Goal: Task Accomplishment & Management: Use online tool/utility

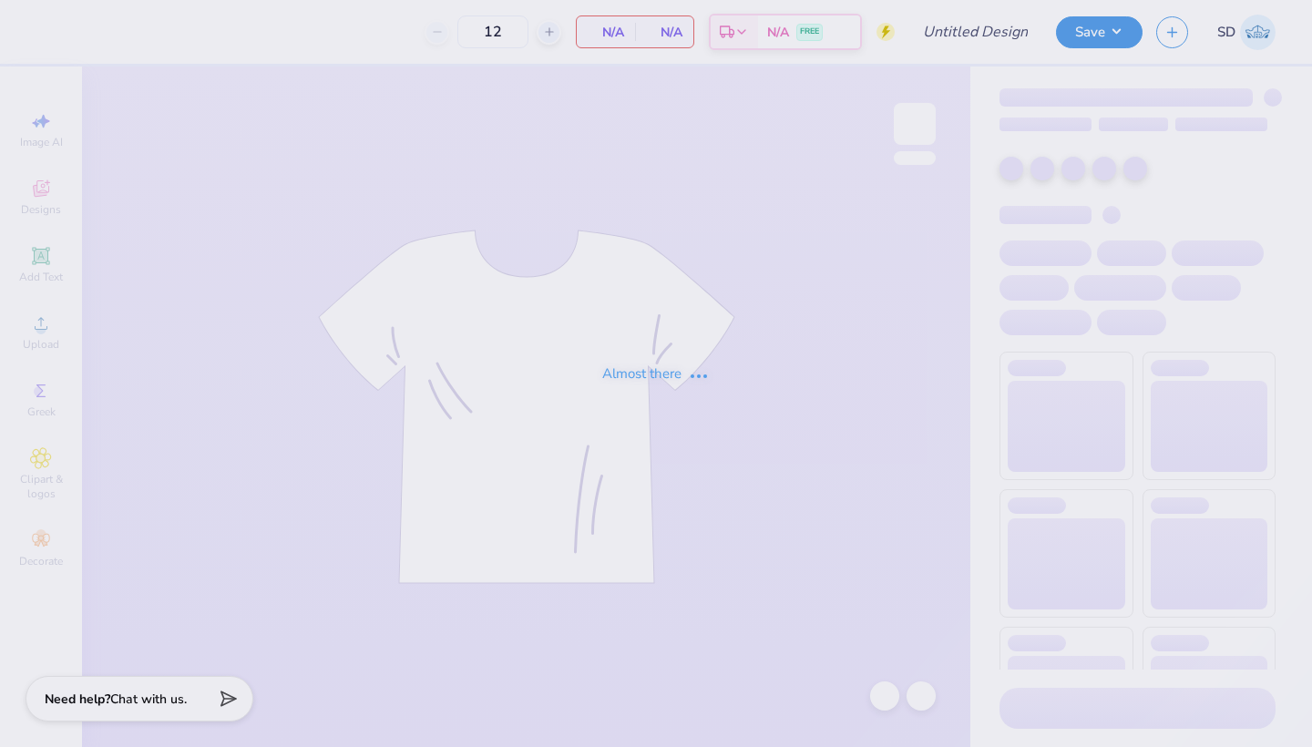
type input "bid day"
type input "100"
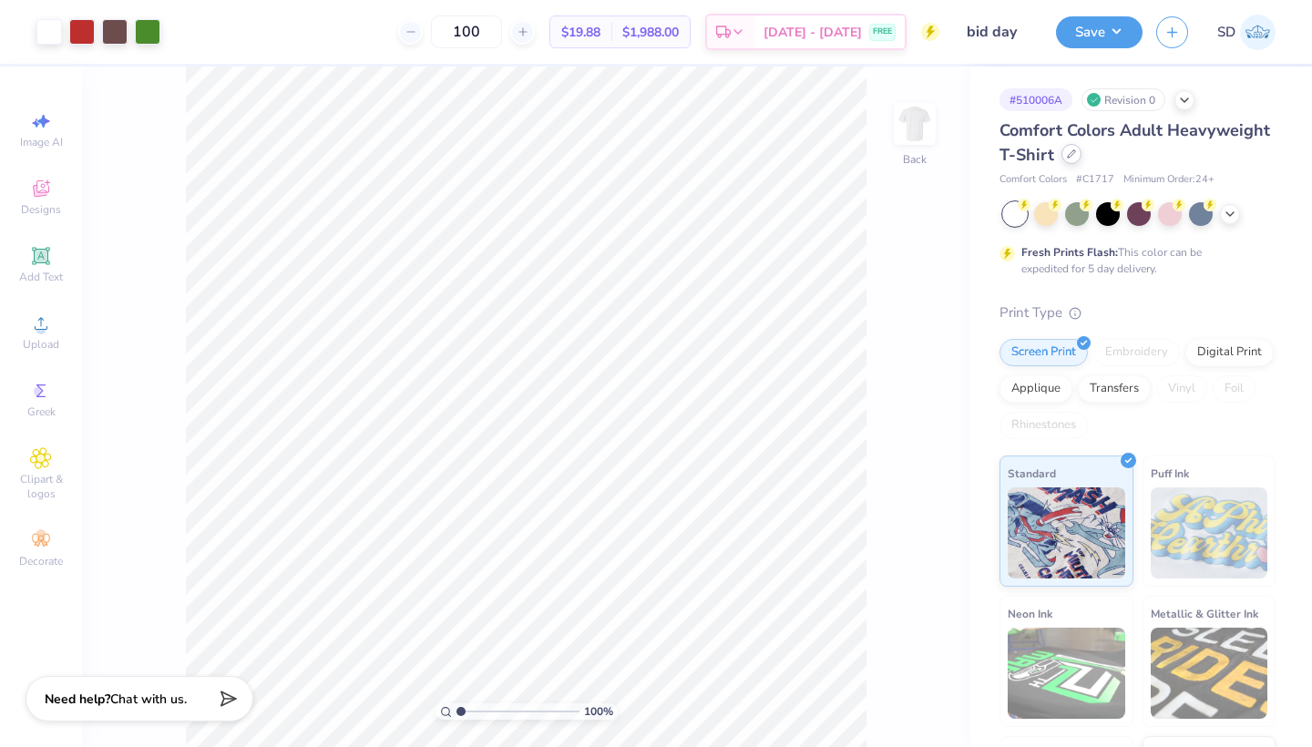
click at [1072, 153] on icon at bounding box center [1070, 153] width 7 height 7
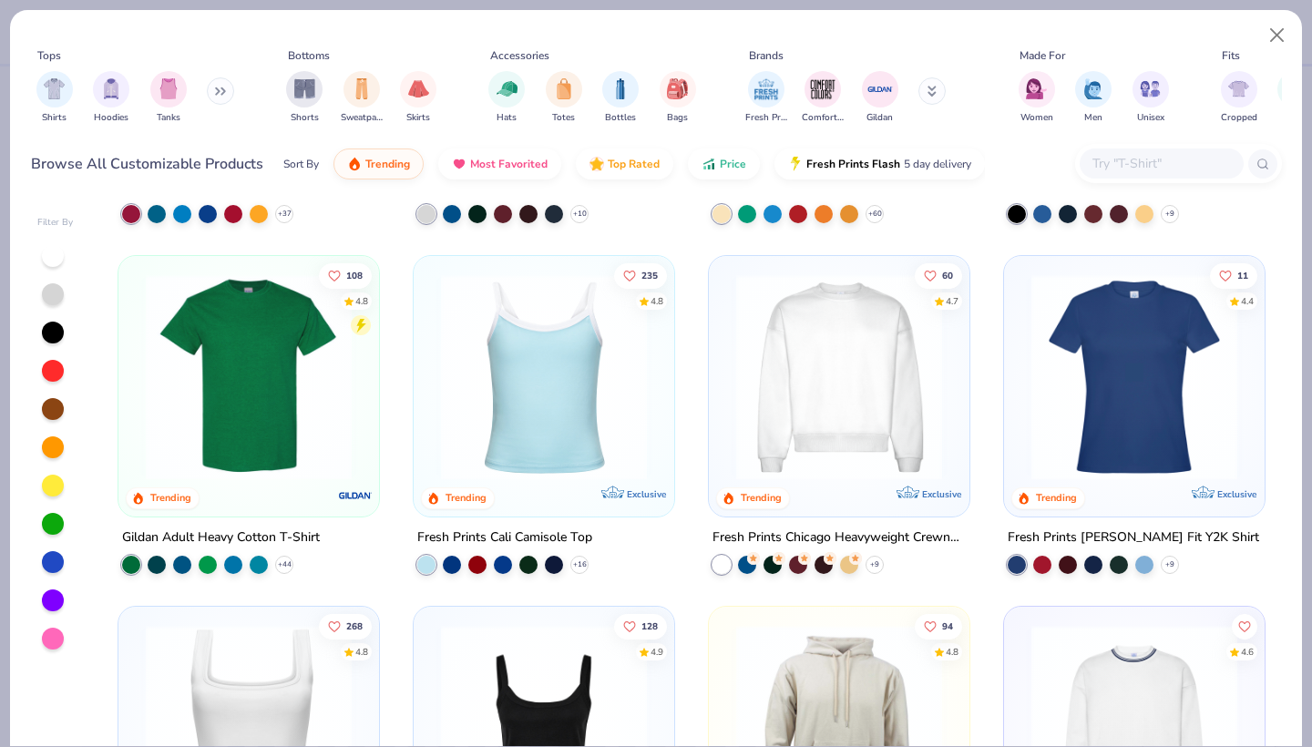
scroll to position [320, 0]
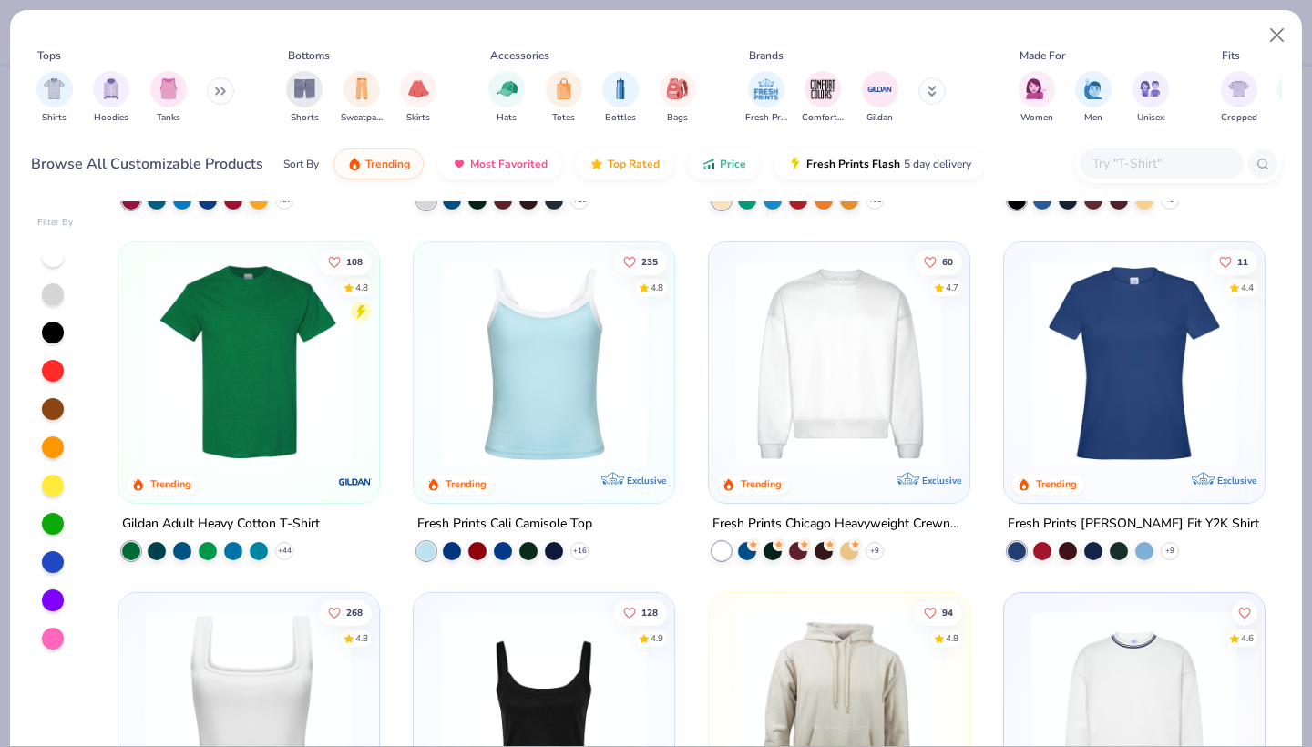
click at [218, 380] on img at bounding box center [249, 363] width 224 height 206
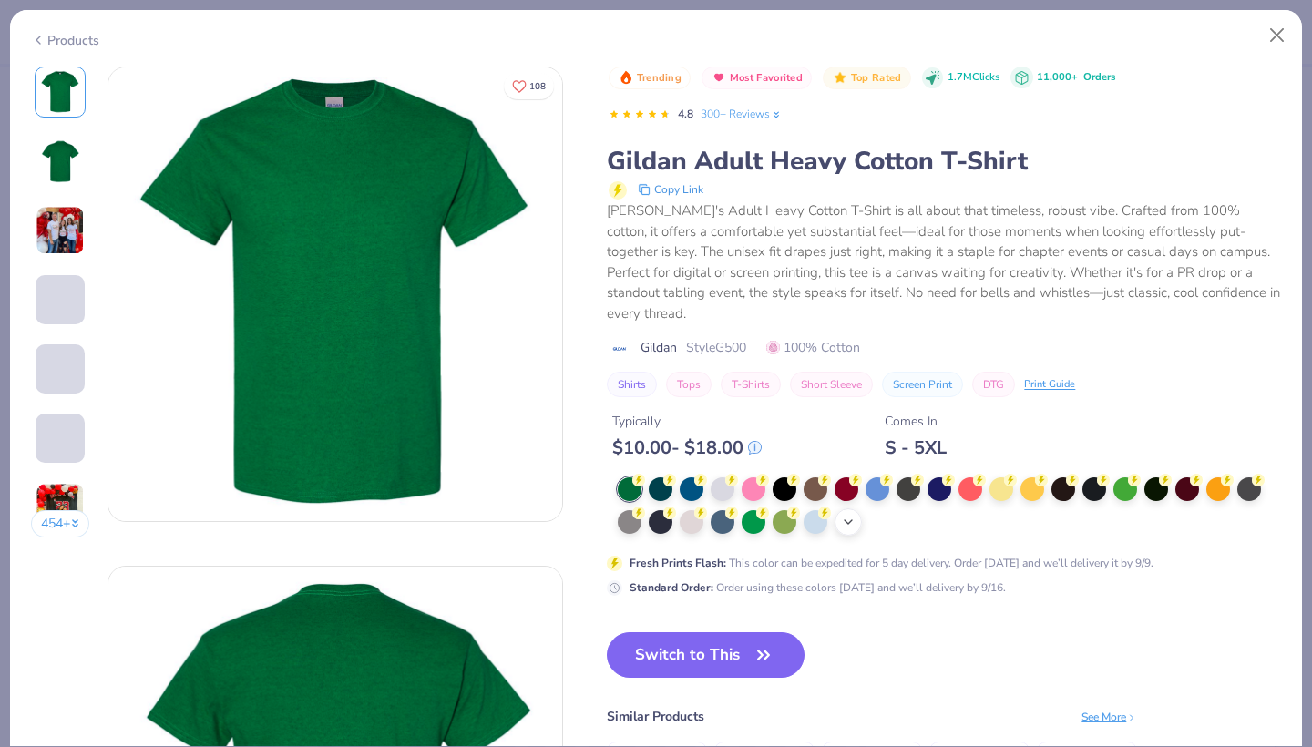
click at [856, 508] on div "+ 22" at bounding box center [847, 521] width 27 height 27
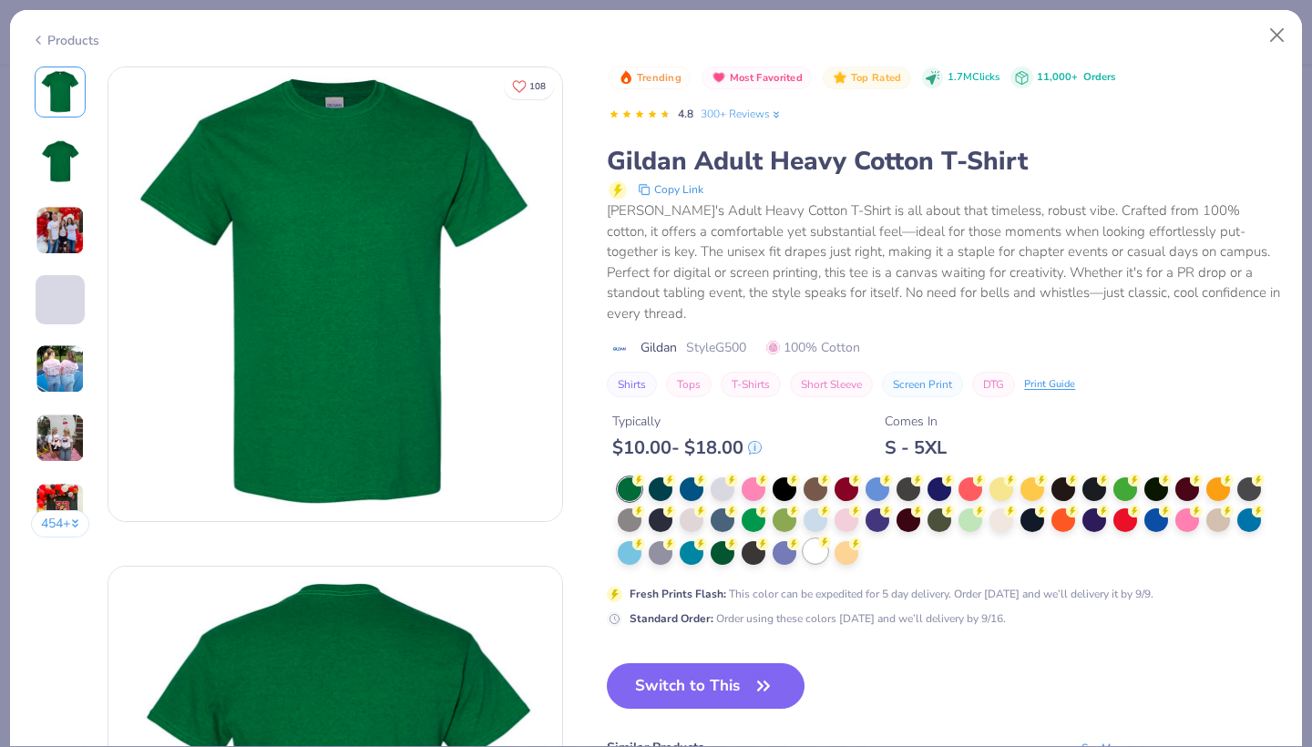
click at [818, 539] on div at bounding box center [815, 551] width 24 height 24
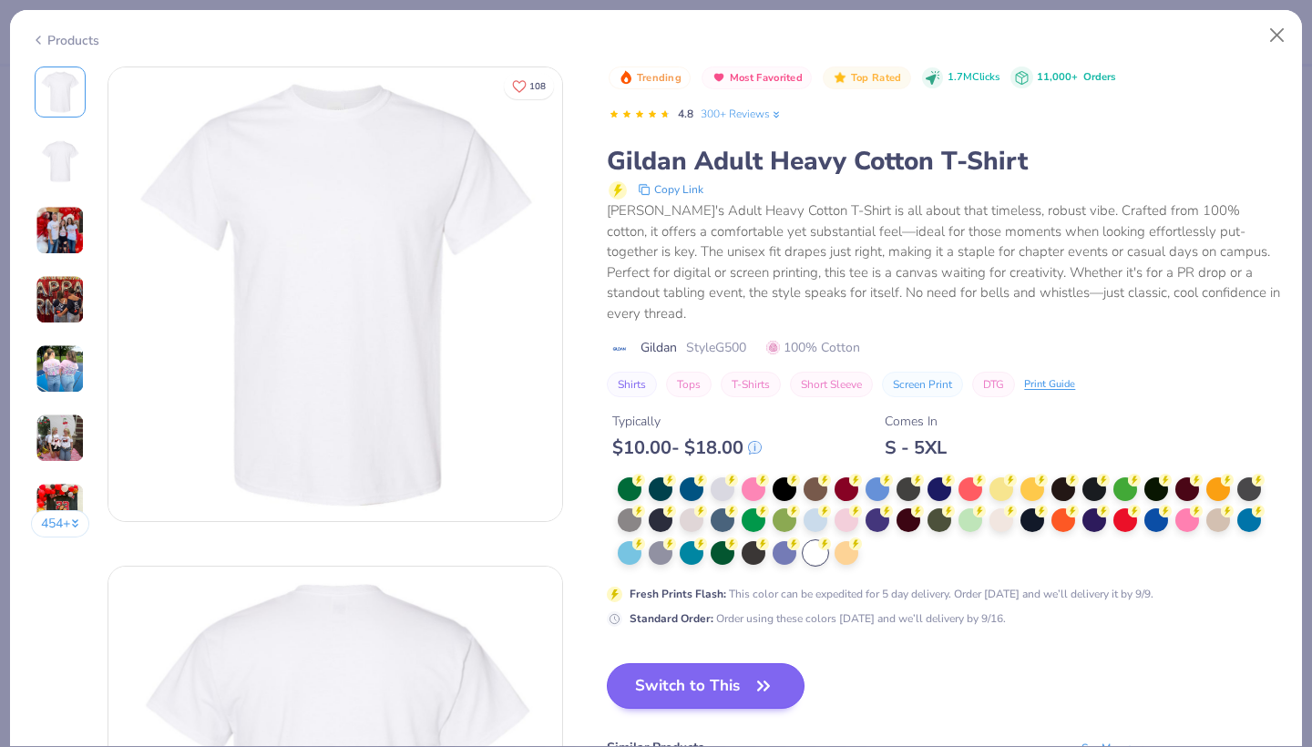
click at [723, 663] on button "Switch to This" at bounding box center [706, 686] width 198 height 46
click at [725, 663] on button "Switch to This" at bounding box center [706, 686] width 198 height 46
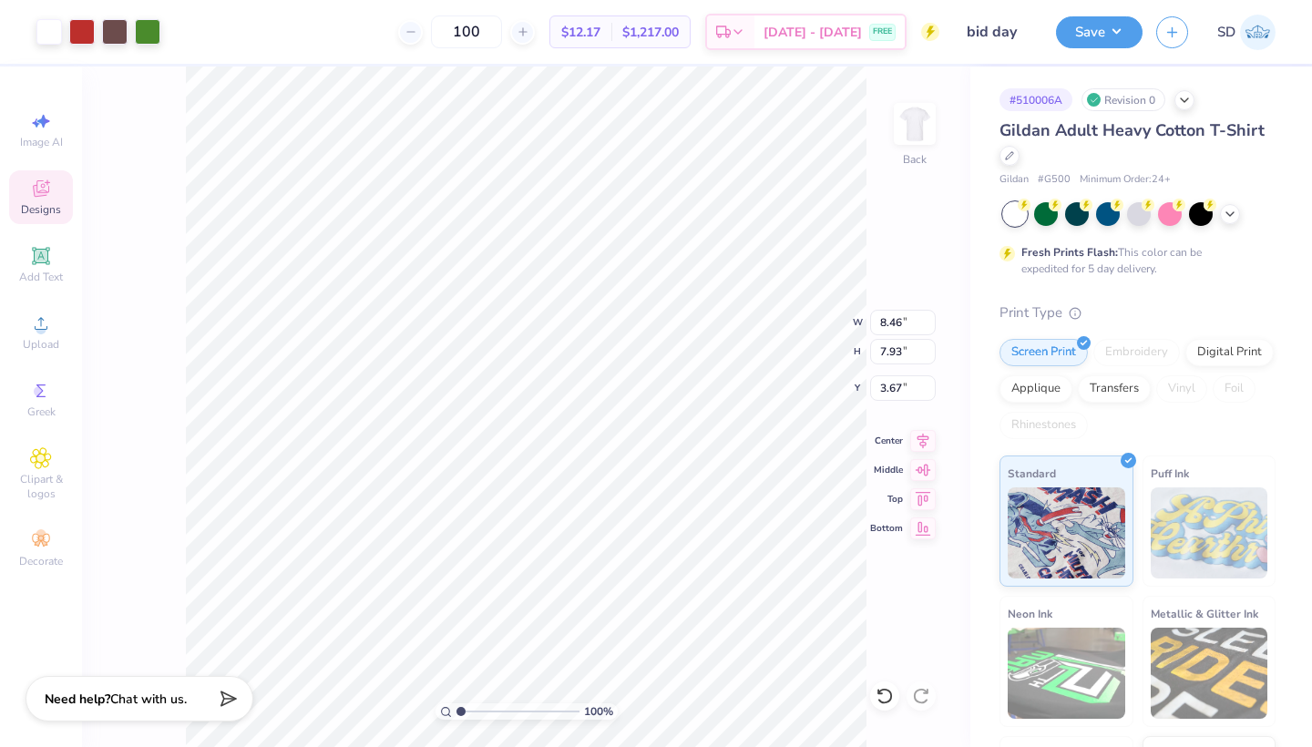
type input "9.63"
type input "9.03"
type input "2.57"
type input "3.36"
click at [1095, 40] on button "Save" at bounding box center [1099, 30] width 87 height 32
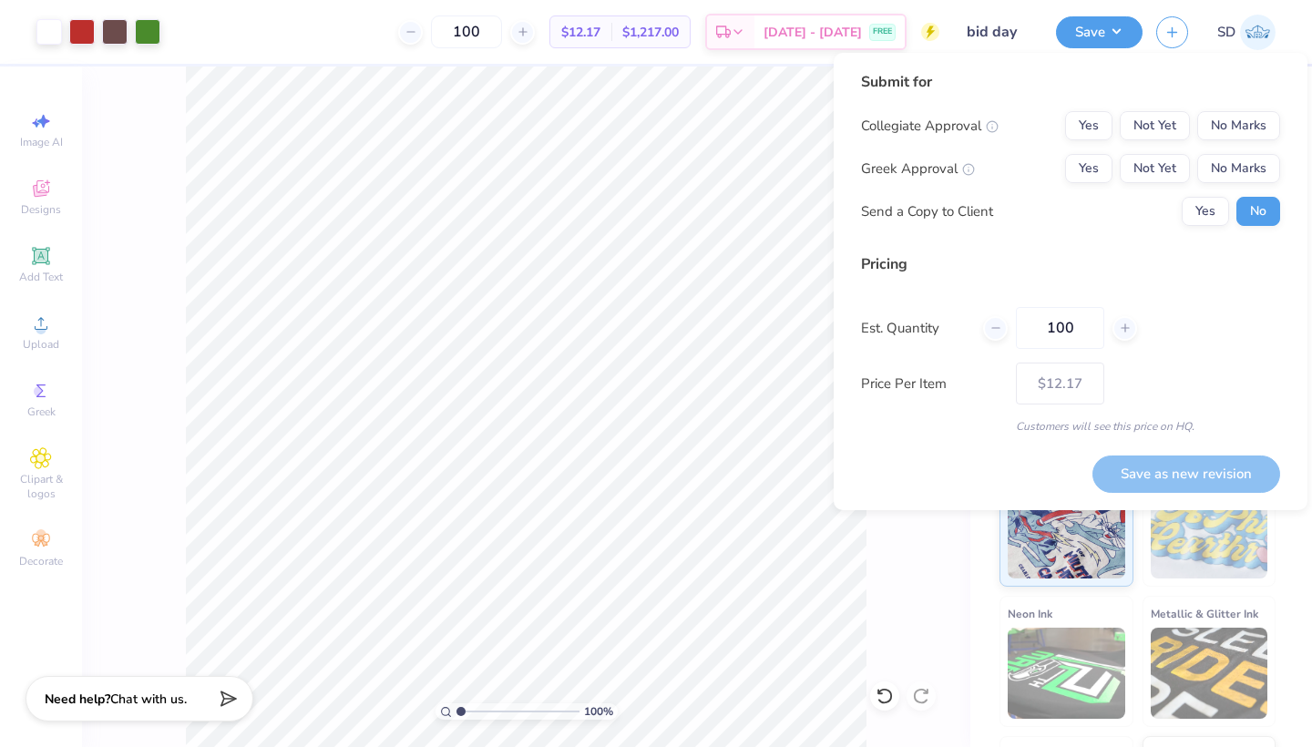
click at [1234, 143] on div "Collegiate Approval Yes Not Yet No Marks Greek Approval Yes Not Yet No Marks Se…" at bounding box center [1070, 168] width 419 height 115
click at [1231, 134] on button "No Marks" at bounding box center [1238, 125] width 83 height 29
click at [1118, 164] on div "Yes Not Yet No Marks" at bounding box center [1172, 168] width 215 height 29
click at [1083, 166] on button "Yes" at bounding box center [1088, 168] width 47 height 29
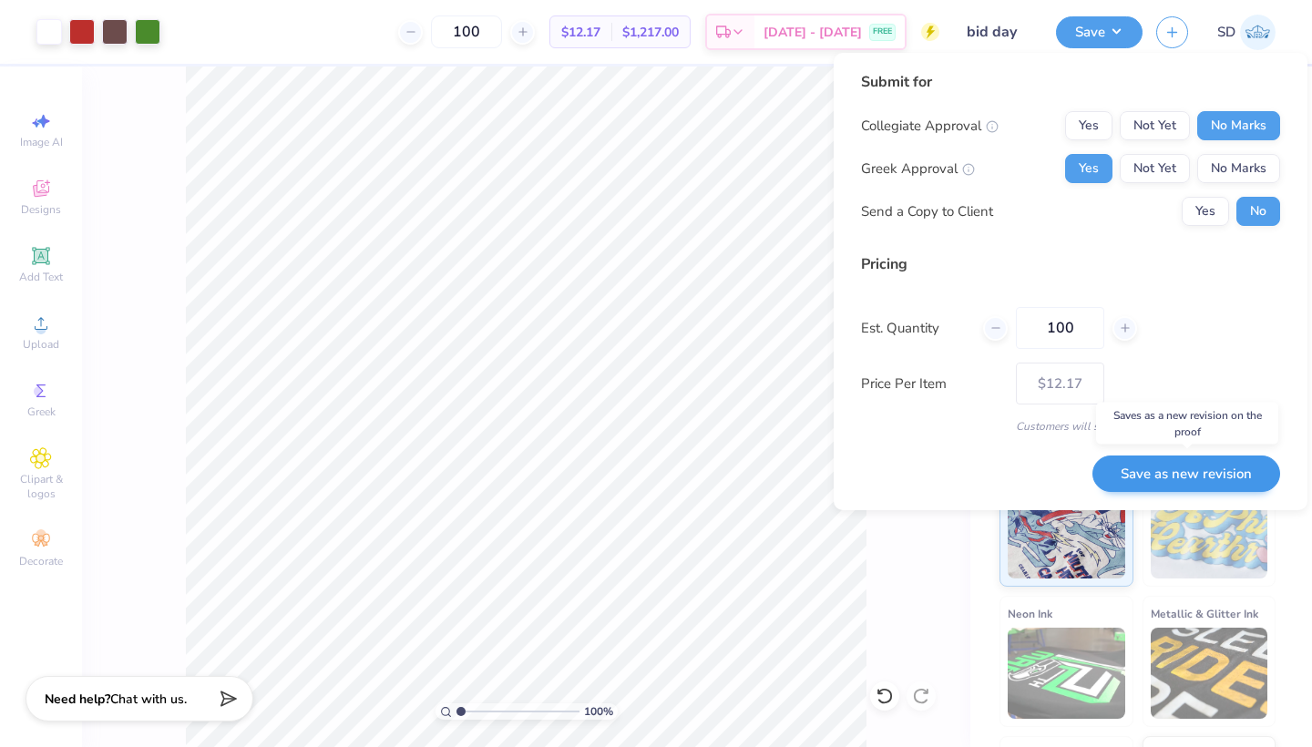
click at [1140, 481] on button "Save as new revision" at bounding box center [1186, 473] width 188 height 37
type input "$12.17"
